Goal: Task Accomplishment & Management: Manage account settings

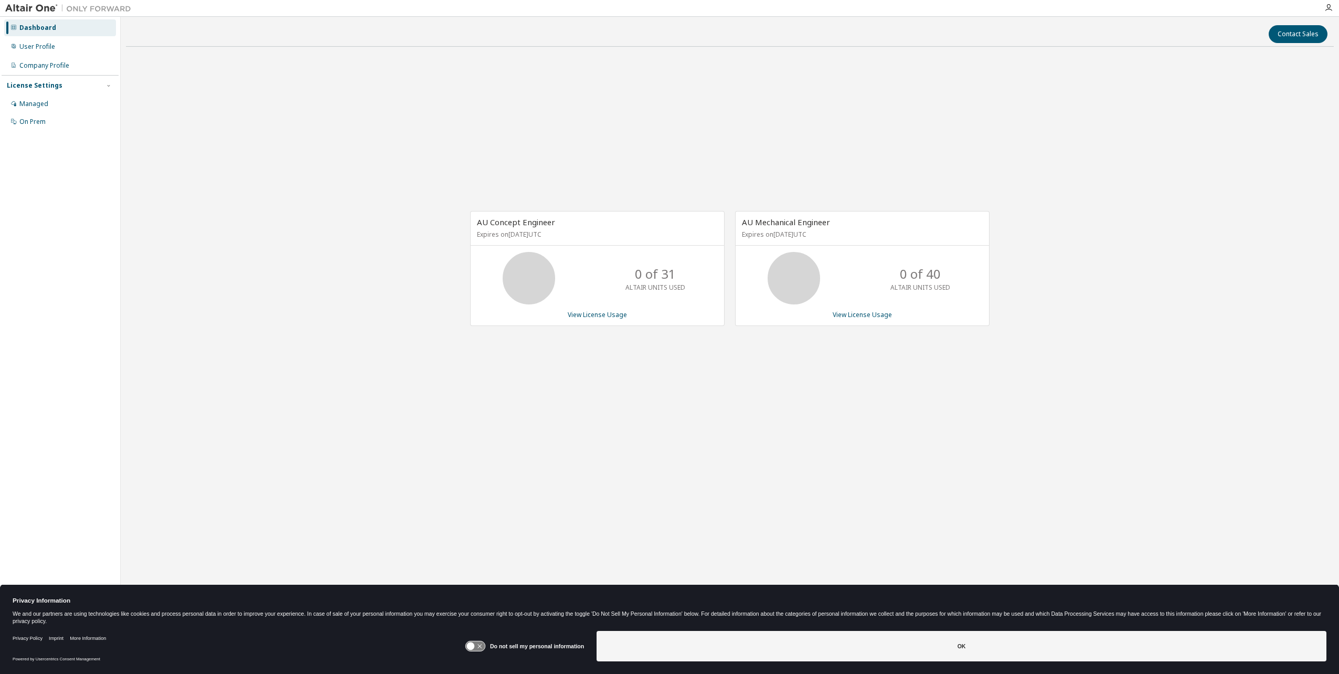
click at [479, 648] on icon at bounding box center [474, 646] width 19 height 10
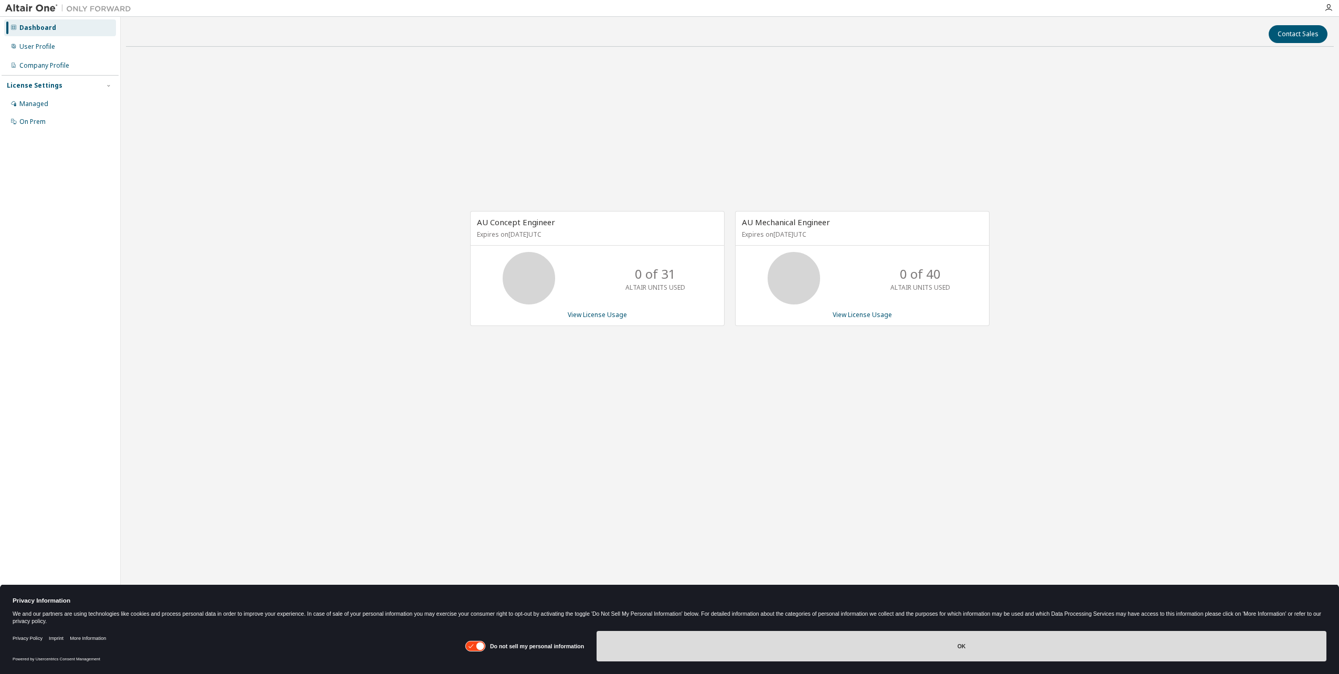
click at [684, 647] on button "OK" at bounding box center [962, 646] width 730 height 30
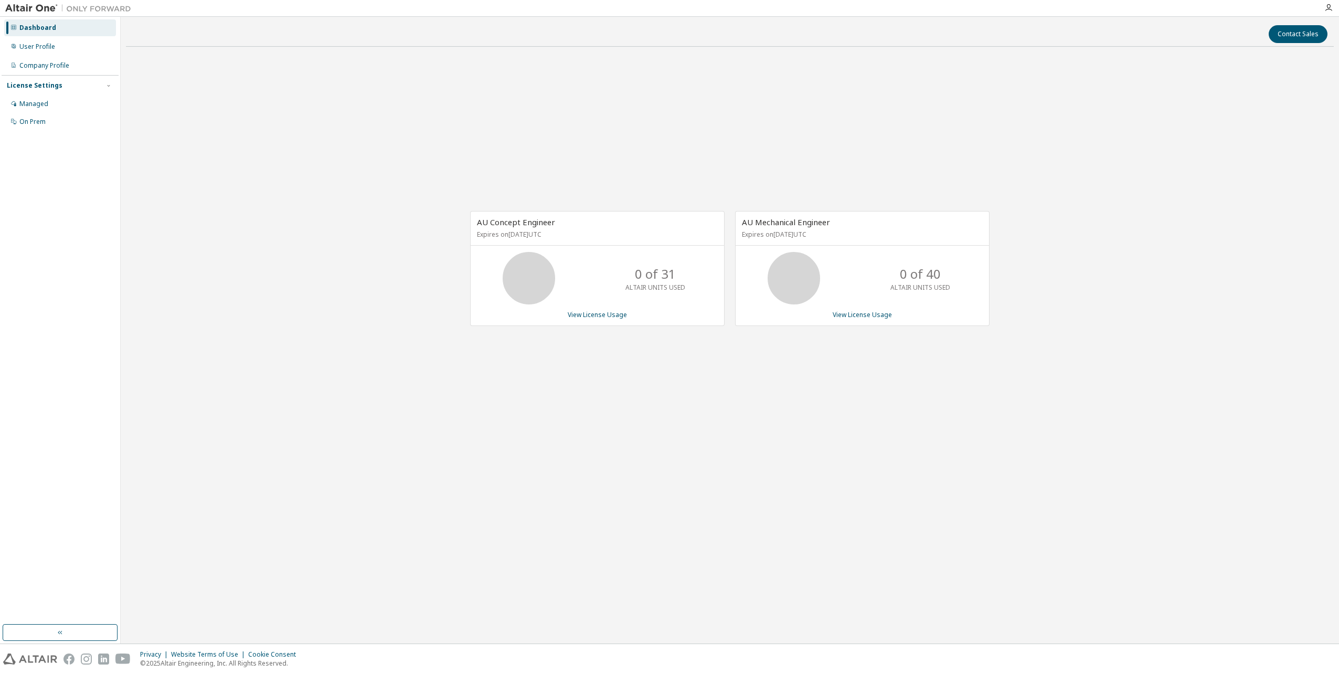
click at [299, 182] on div "AU Concept Engineer Expires on [DATE] UTC 0 of 31 ALTAIR UNITS USED View Licens…" at bounding box center [730, 274] width 1208 height 438
click at [49, 104] on div "Managed" at bounding box center [60, 104] width 112 height 17
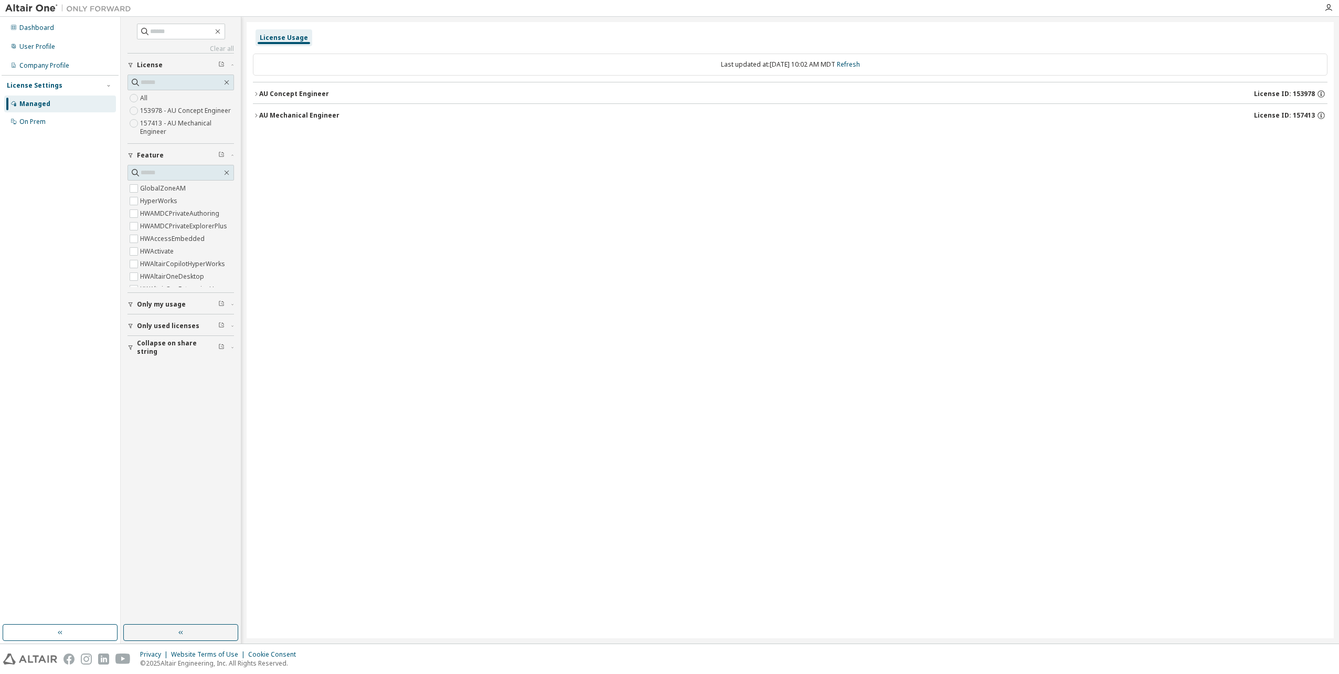
click at [147, 66] on span "License" at bounding box center [150, 65] width 26 height 8
click at [147, 65] on span "License" at bounding box center [150, 65] width 26 height 8
click at [255, 91] on icon "button" at bounding box center [256, 94] width 6 height 6
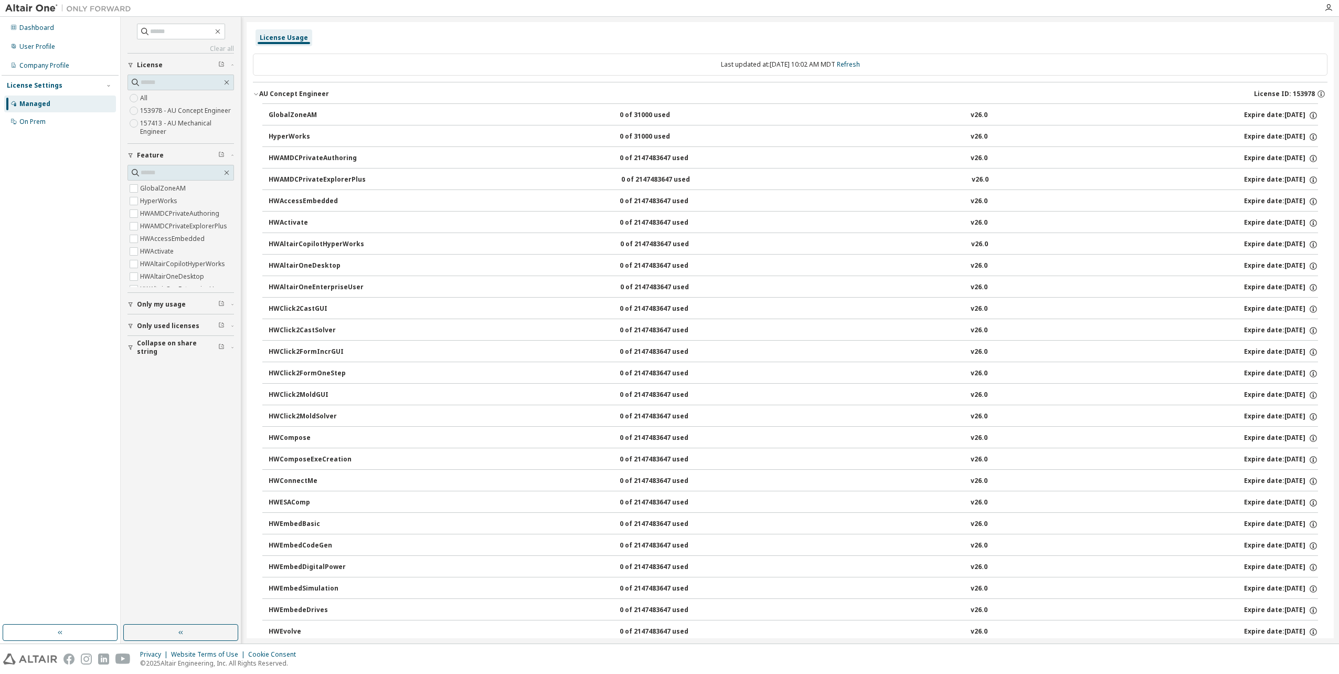
click at [255, 91] on icon "button" at bounding box center [256, 94] width 6 height 6
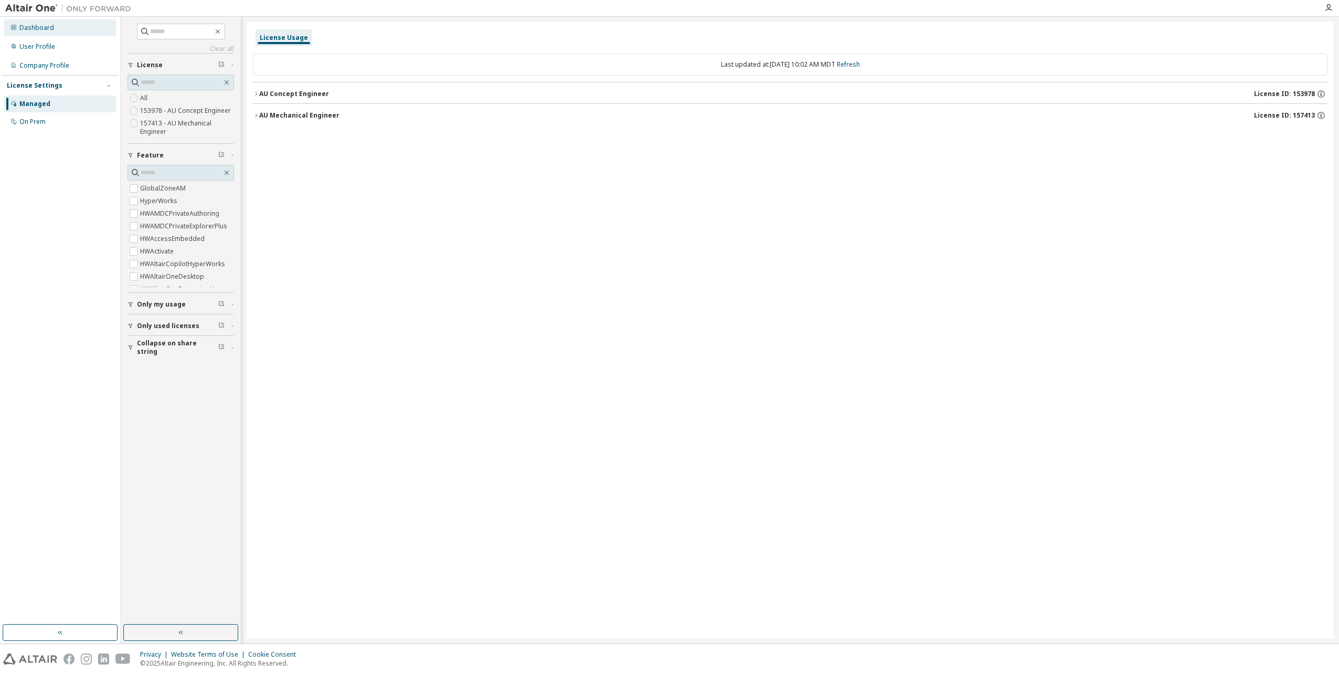
click at [29, 31] on div "Dashboard" at bounding box center [36, 28] width 35 height 8
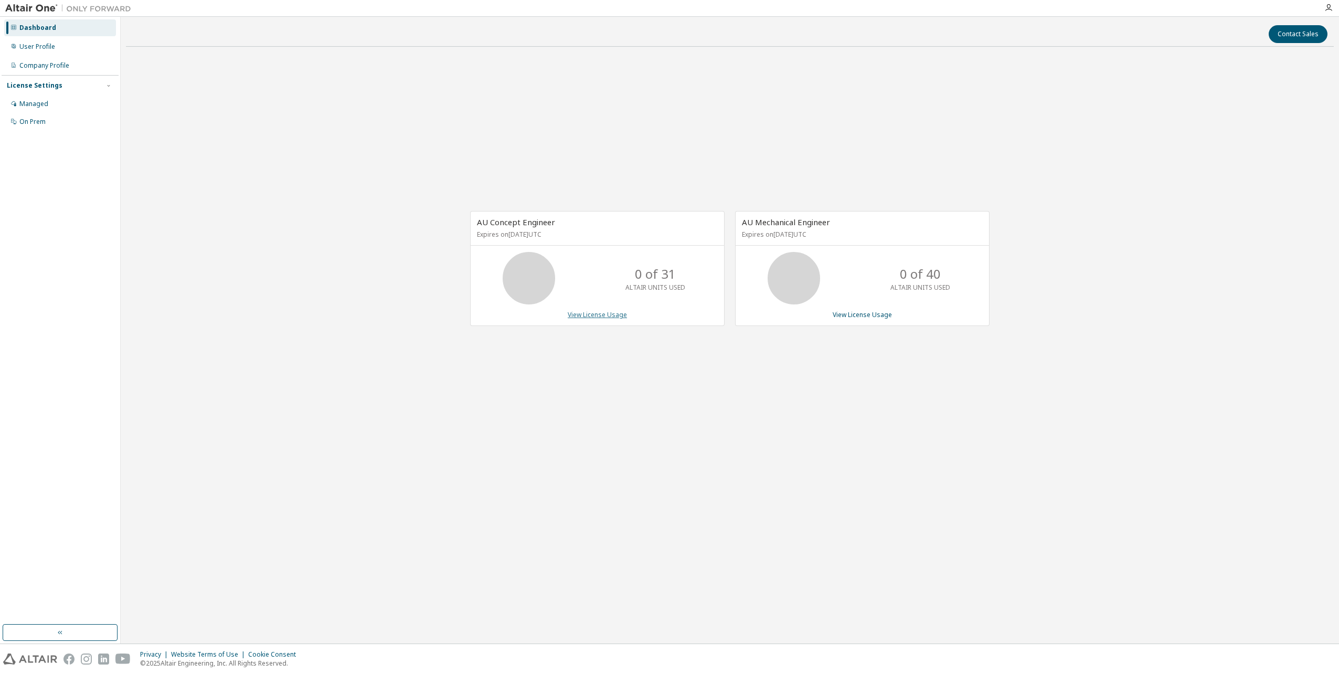
click at [604, 315] on link "View License Usage" at bounding box center [597, 314] width 59 height 9
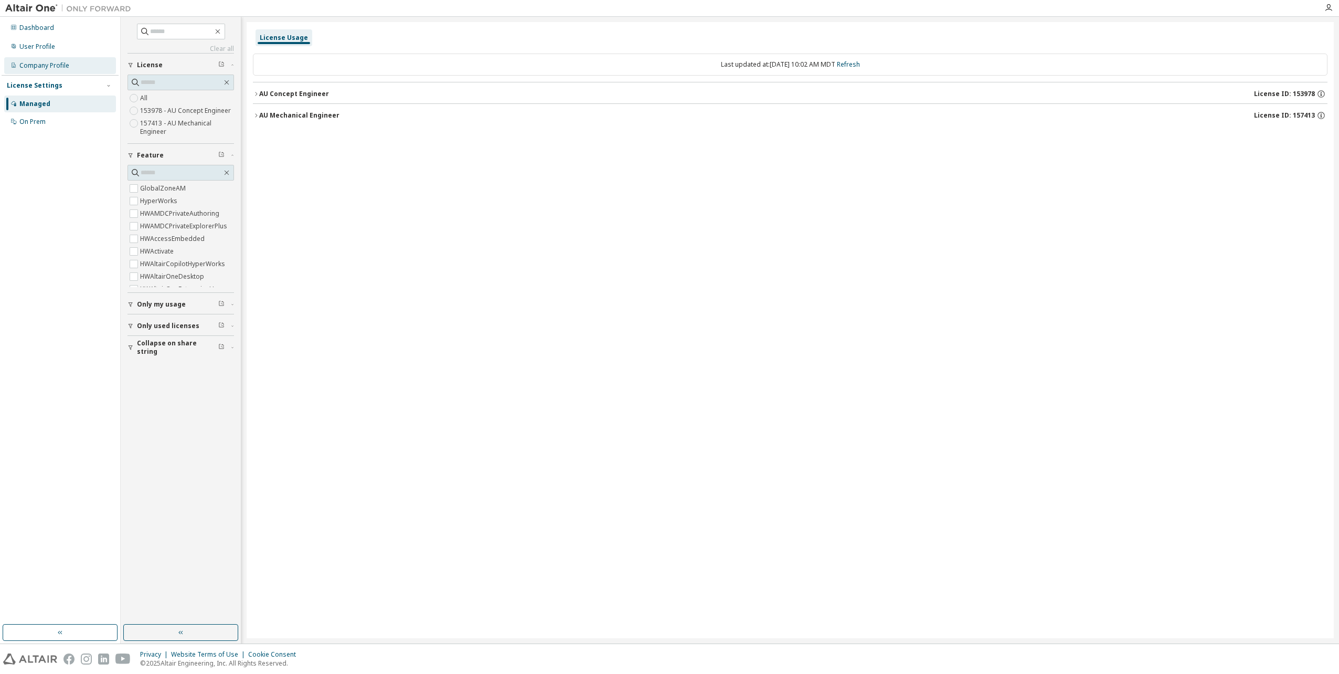
click at [50, 65] on div "Company Profile" at bounding box center [44, 65] width 50 height 8
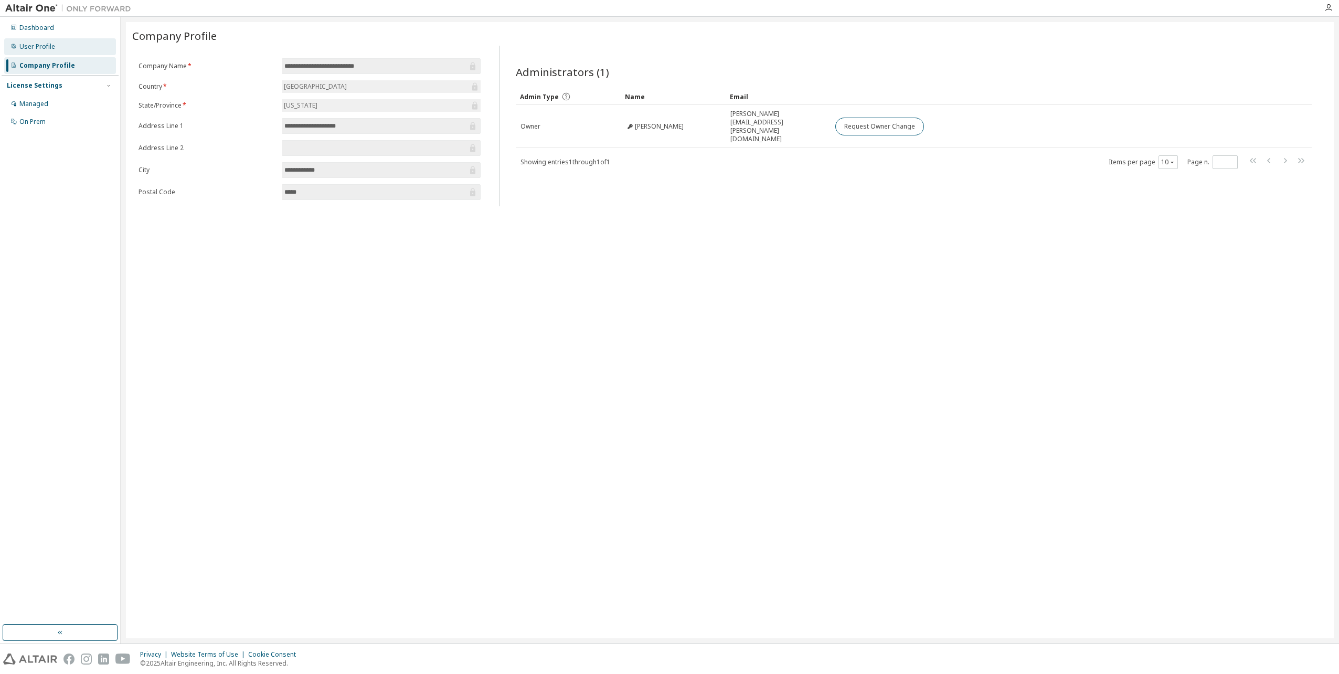
click at [46, 49] on div "User Profile" at bounding box center [37, 47] width 36 height 8
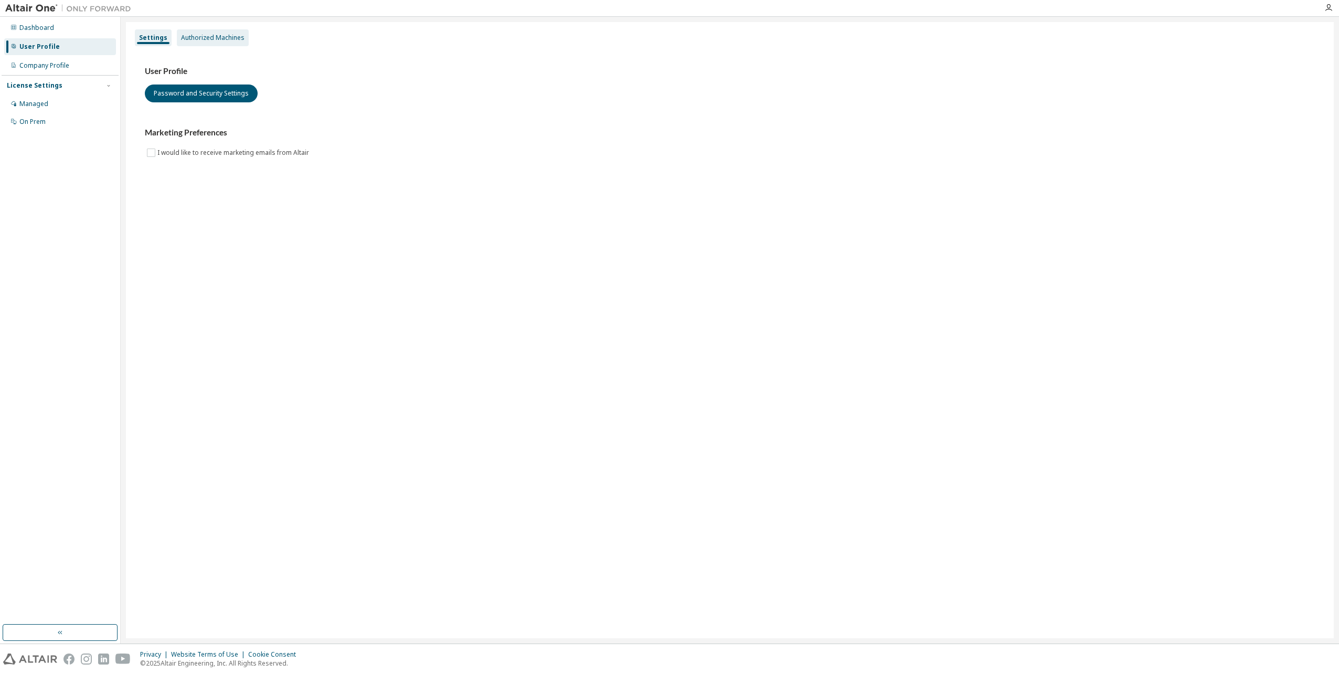
click at [192, 34] on div "Authorized Machines" at bounding box center [212, 38] width 63 height 8
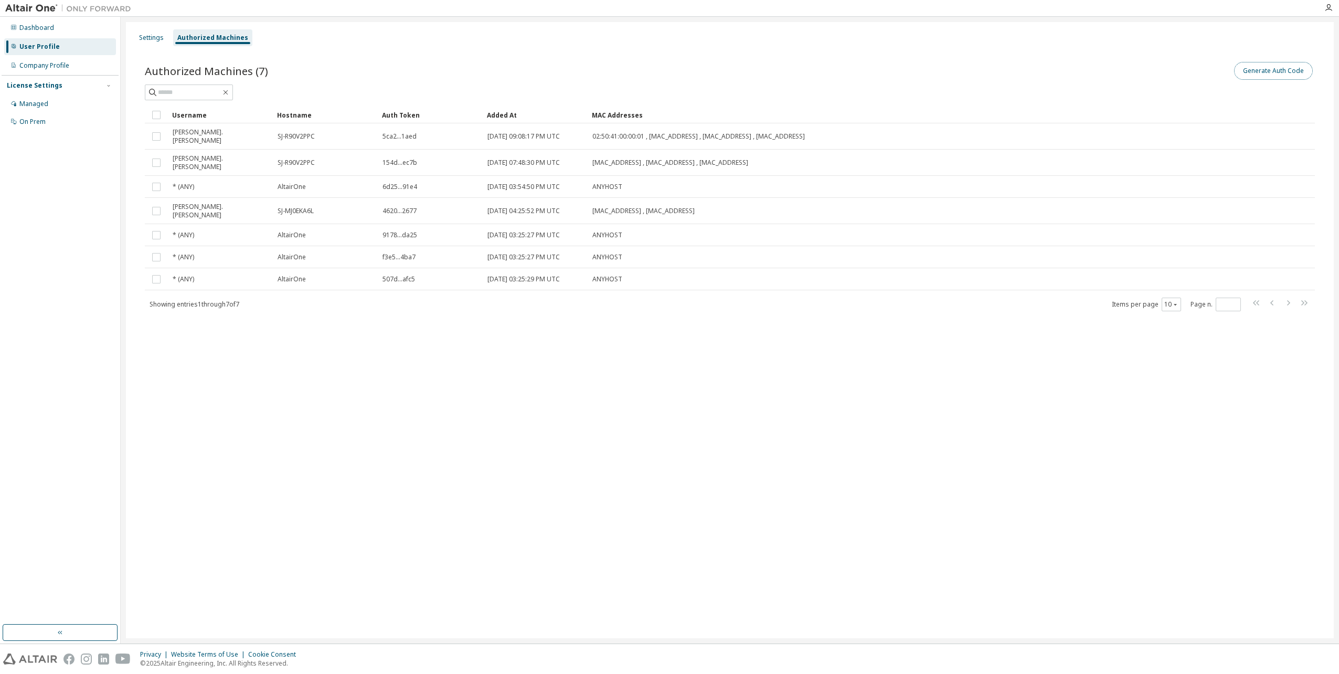
click at [1293, 72] on button "Generate Auth Code" at bounding box center [1273, 71] width 79 height 18
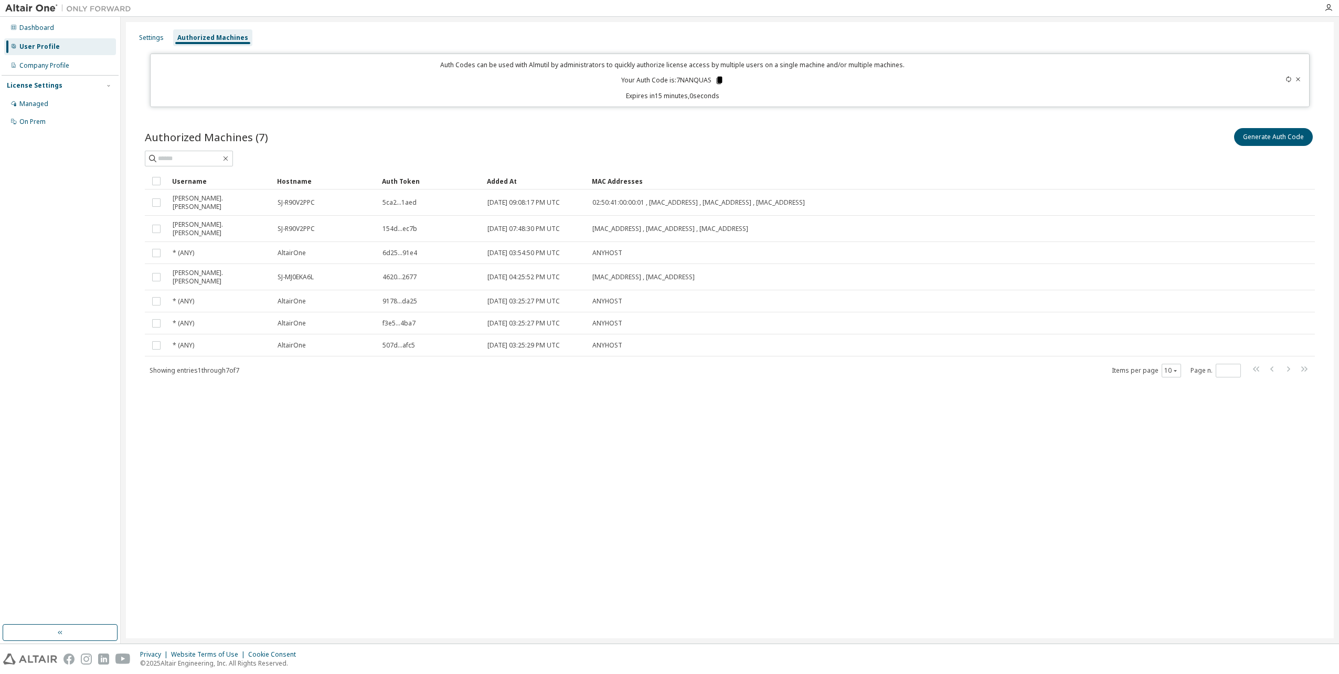
click at [716, 79] on icon at bounding box center [719, 80] width 9 height 9
